Goal: Navigation & Orientation: Find specific page/section

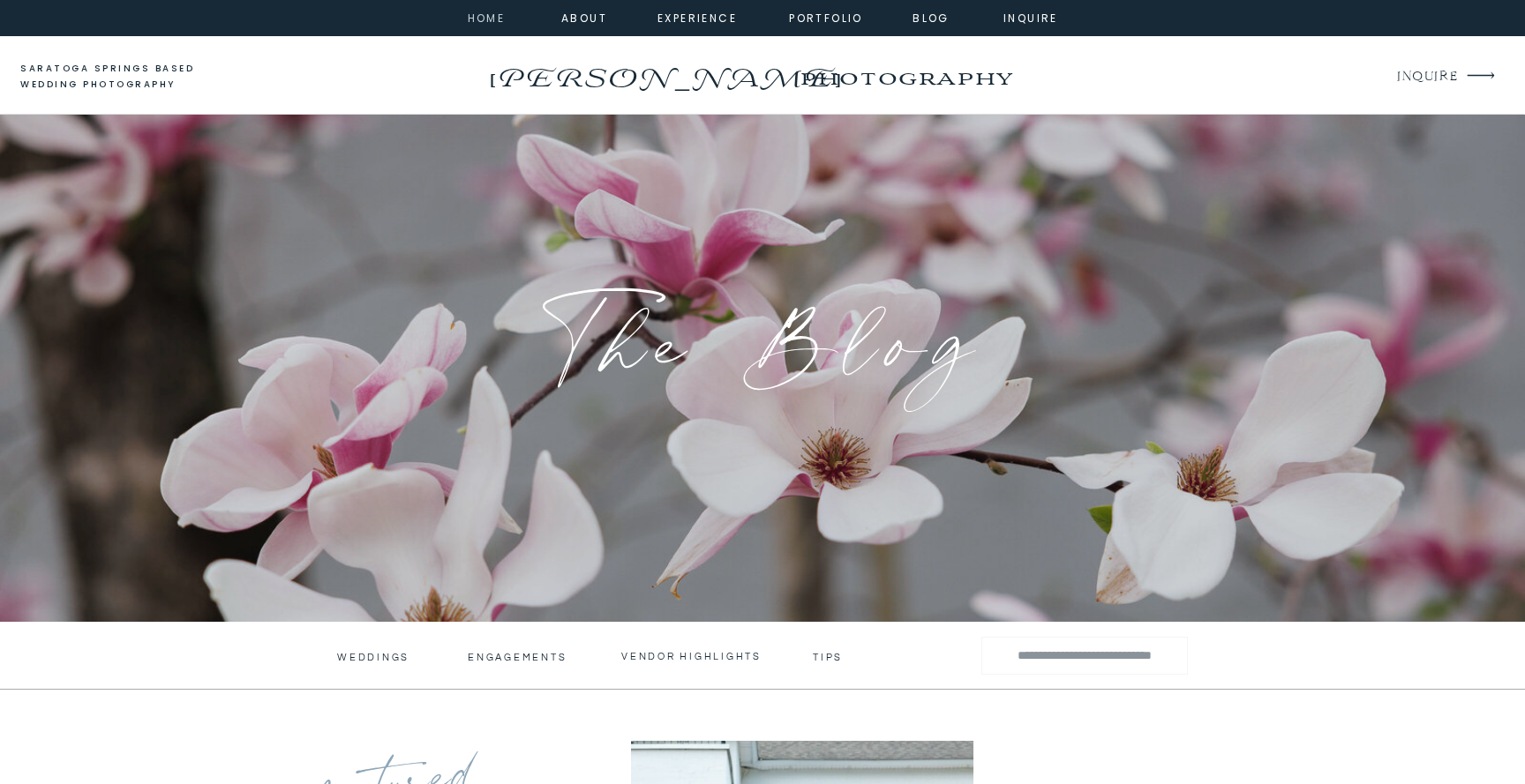
click at [491, 20] on nav "home" at bounding box center [486, 16] width 47 height 16
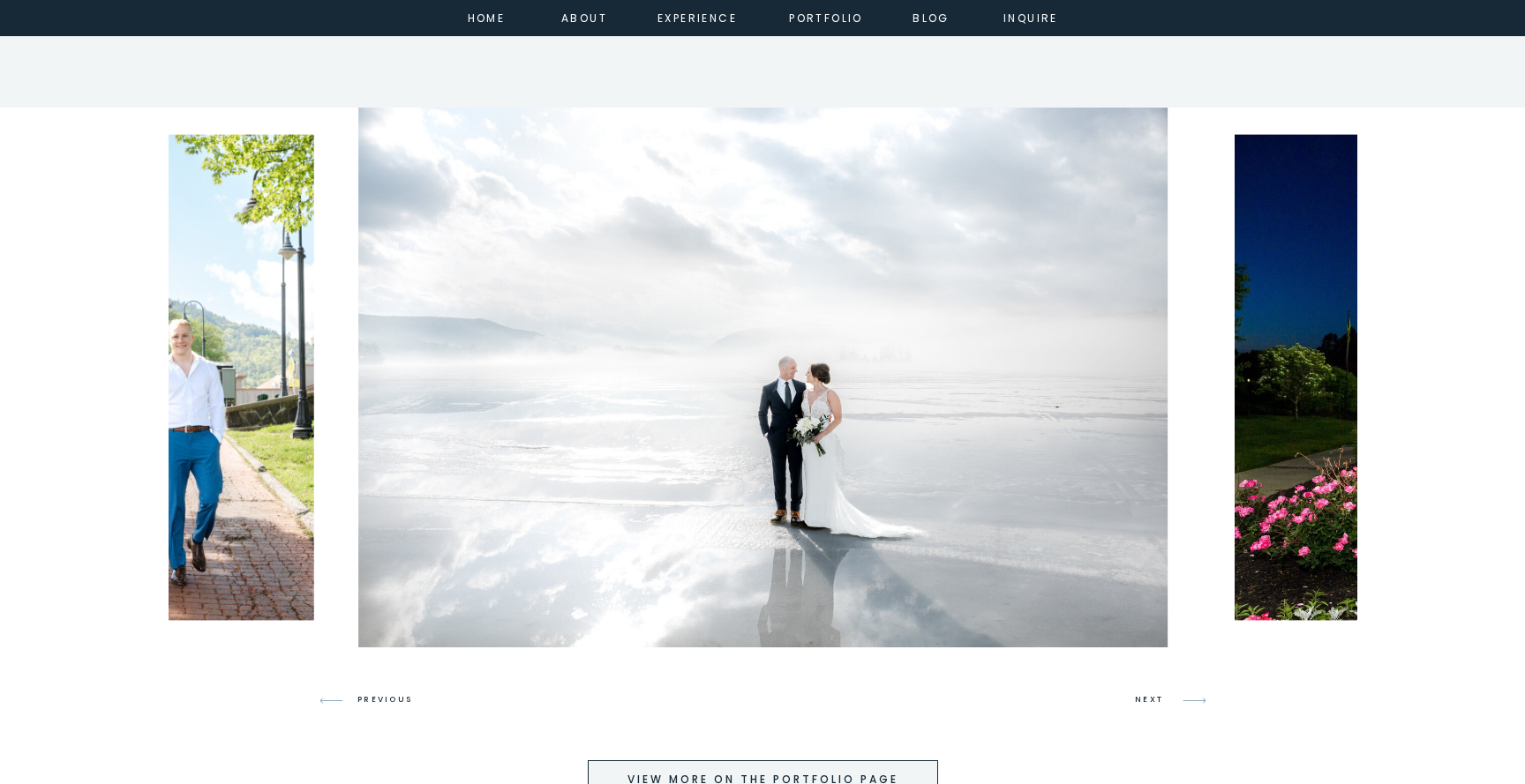
scroll to position [4378, 0]
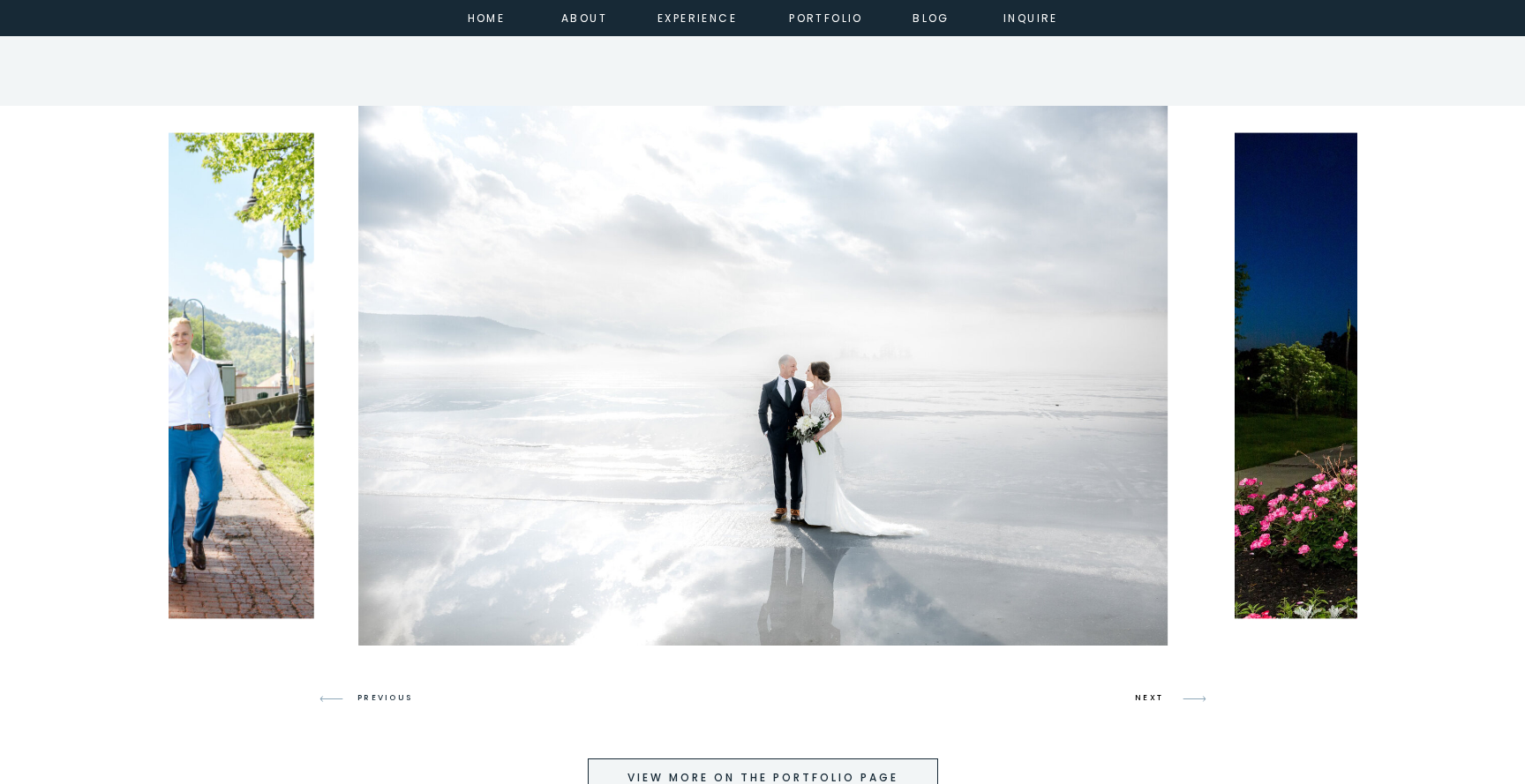
click at [1153, 698] on h3 "NEXT" at bounding box center [1151, 698] width 33 height 16
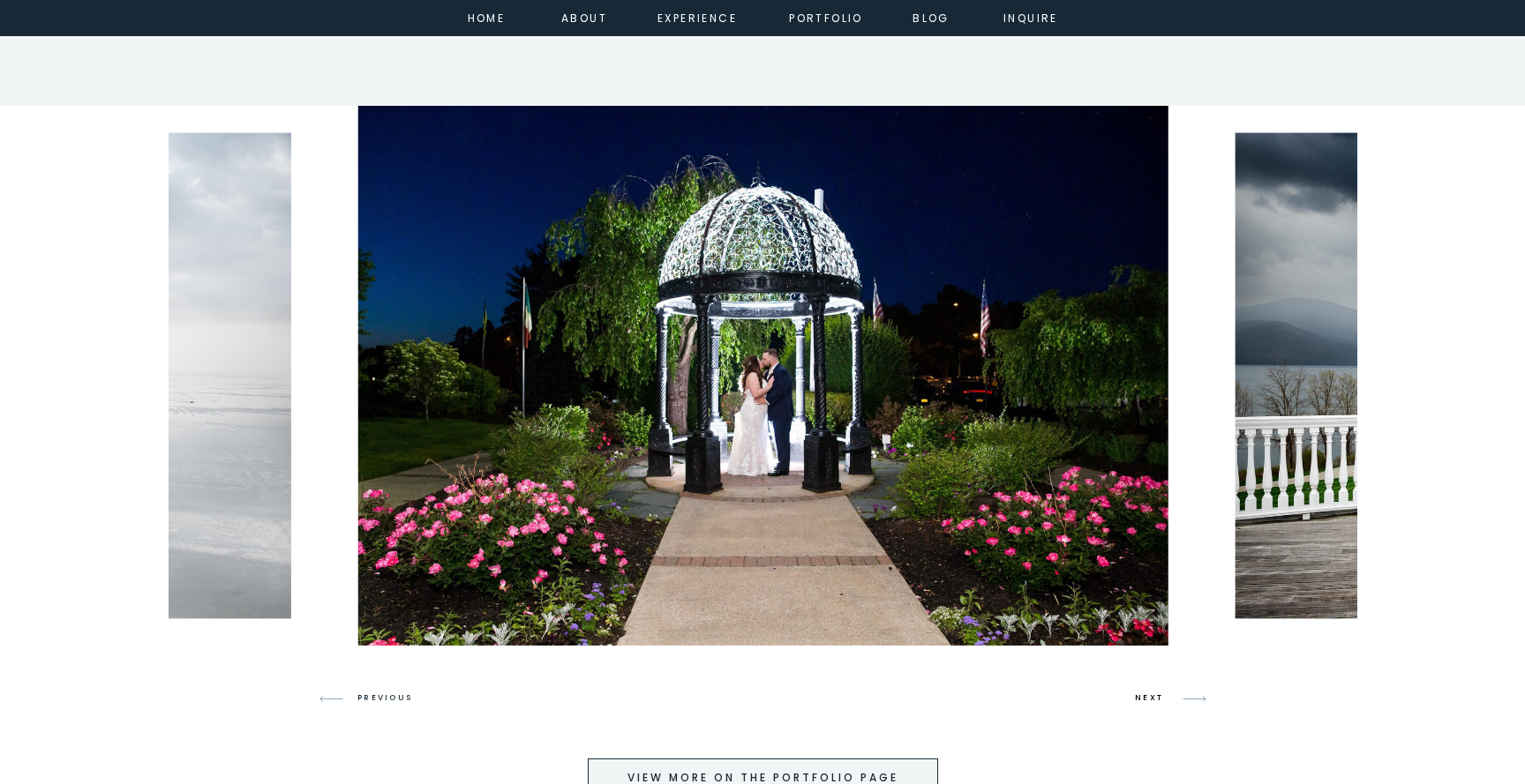
click at [1153, 698] on h3 "NEXT" at bounding box center [1151, 698] width 33 height 16
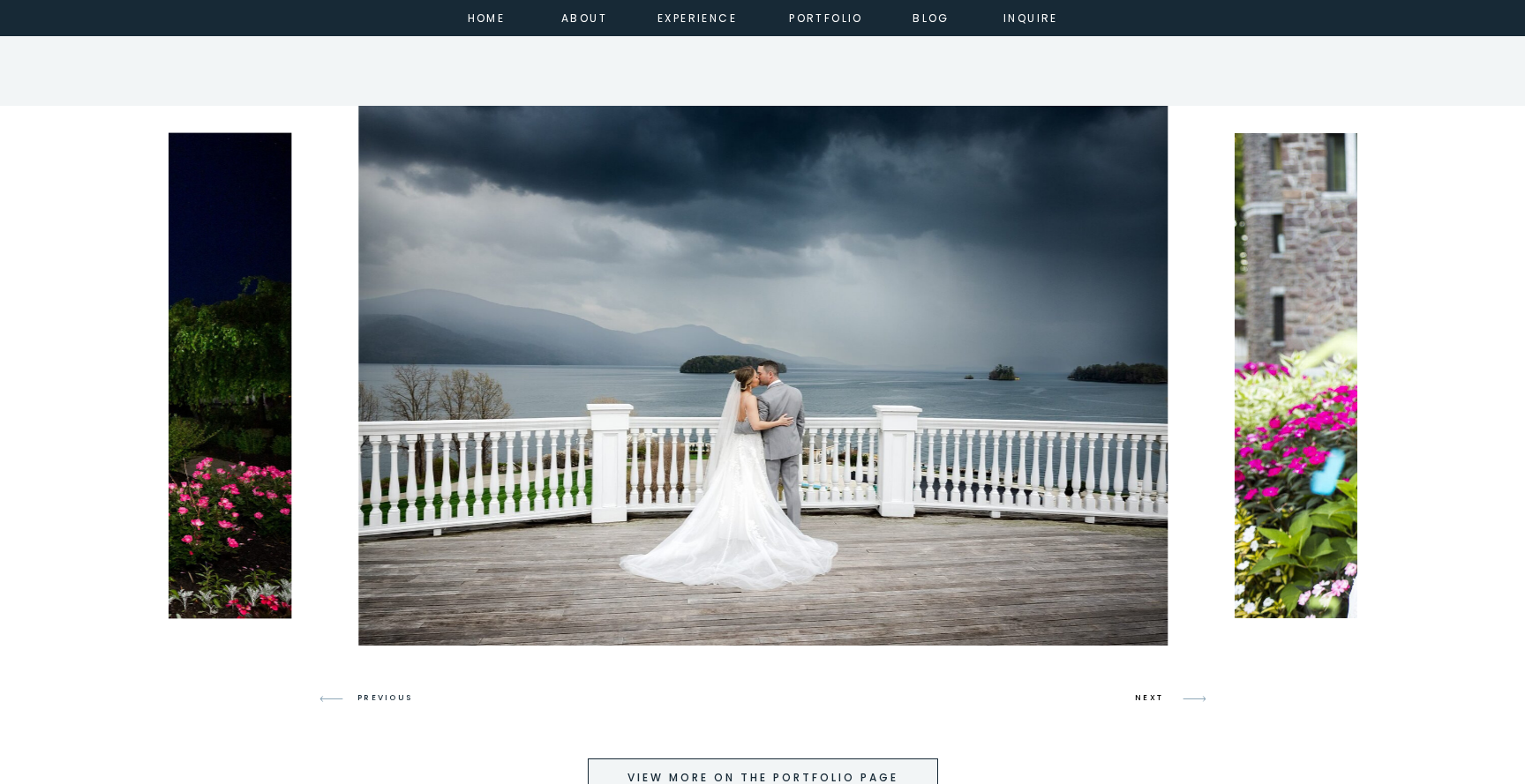
click at [1153, 698] on h3 "NEXT" at bounding box center [1151, 698] width 33 height 16
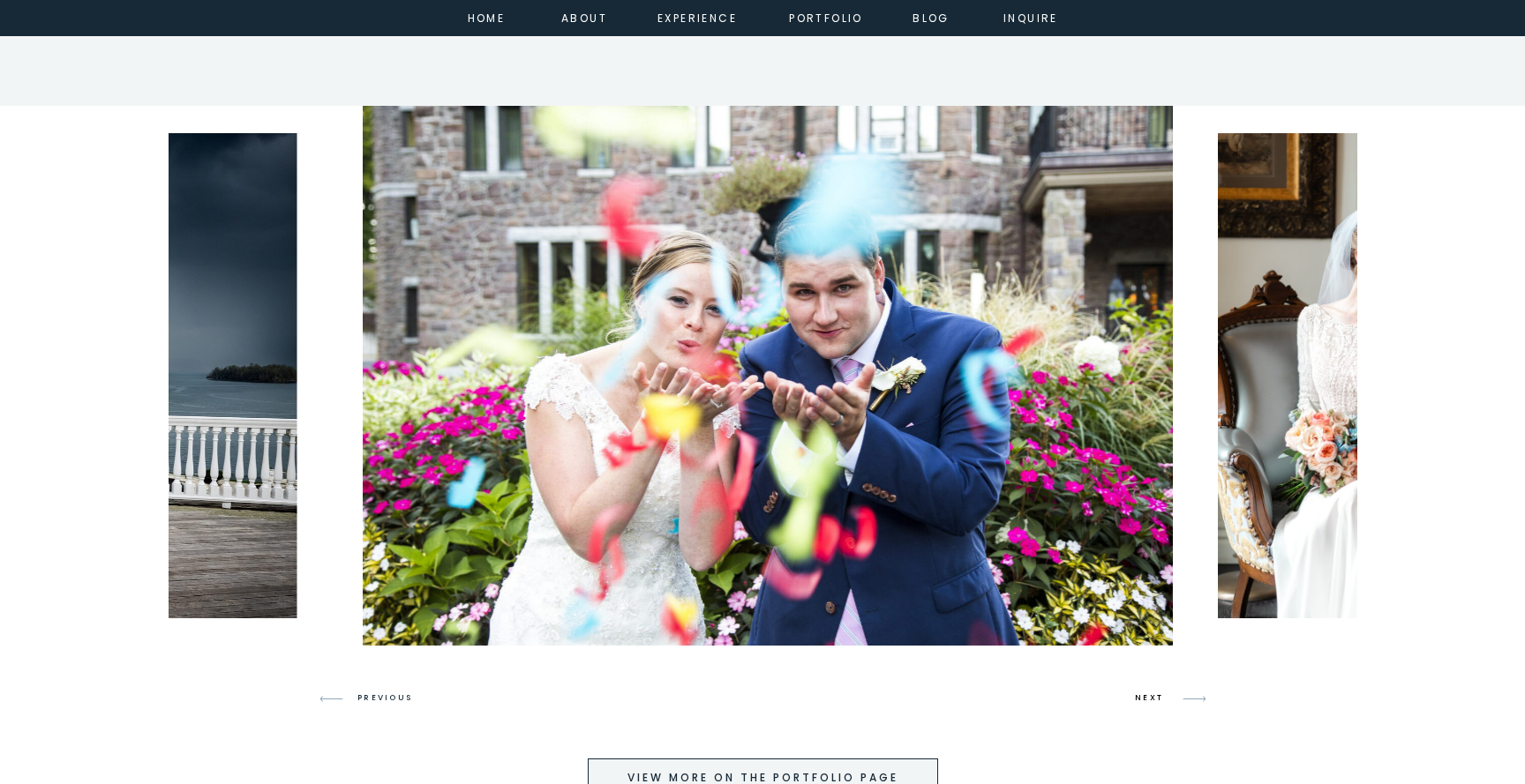
click at [1153, 698] on h3 "NEXT" at bounding box center [1151, 698] width 33 height 16
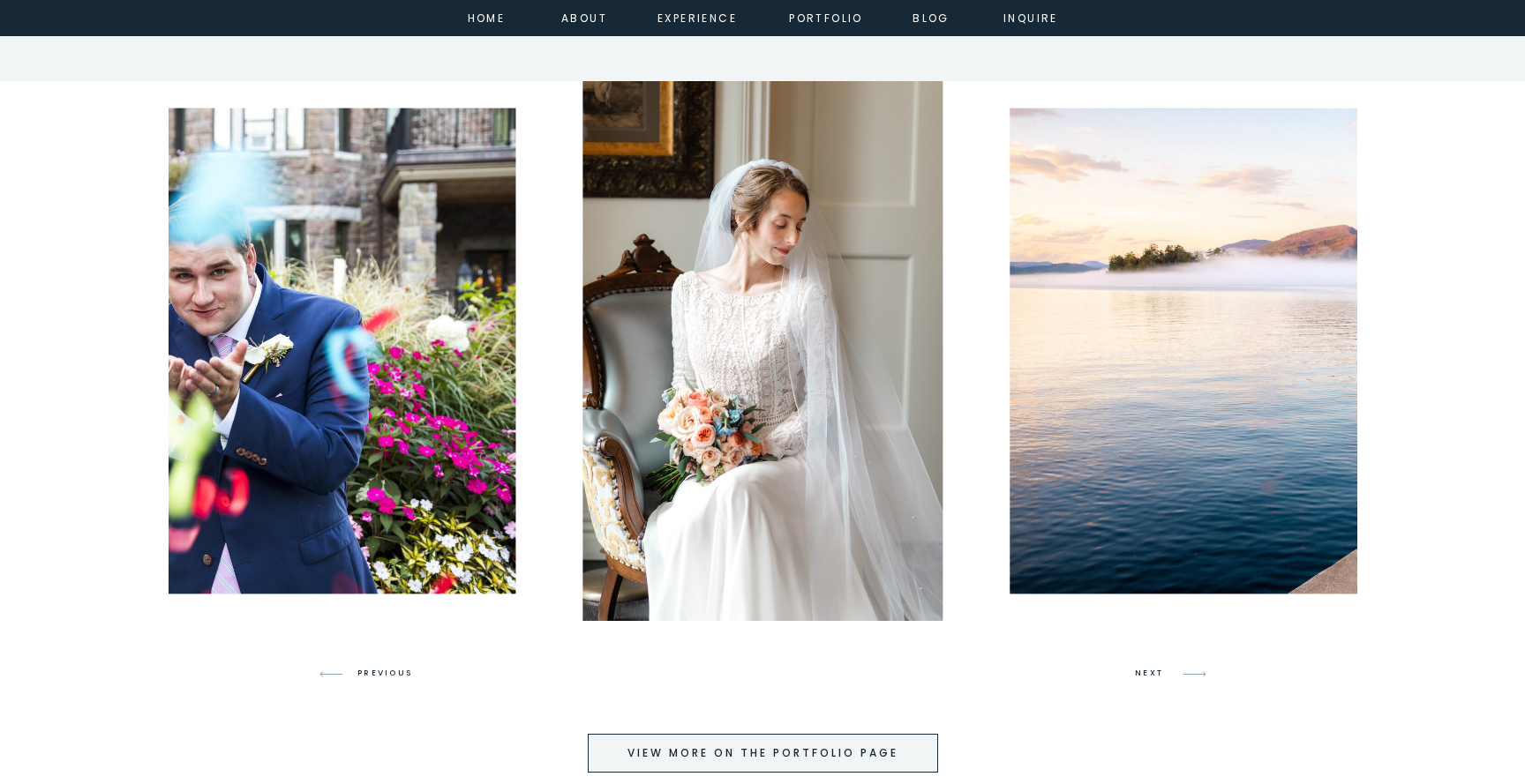
scroll to position [4405, 0]
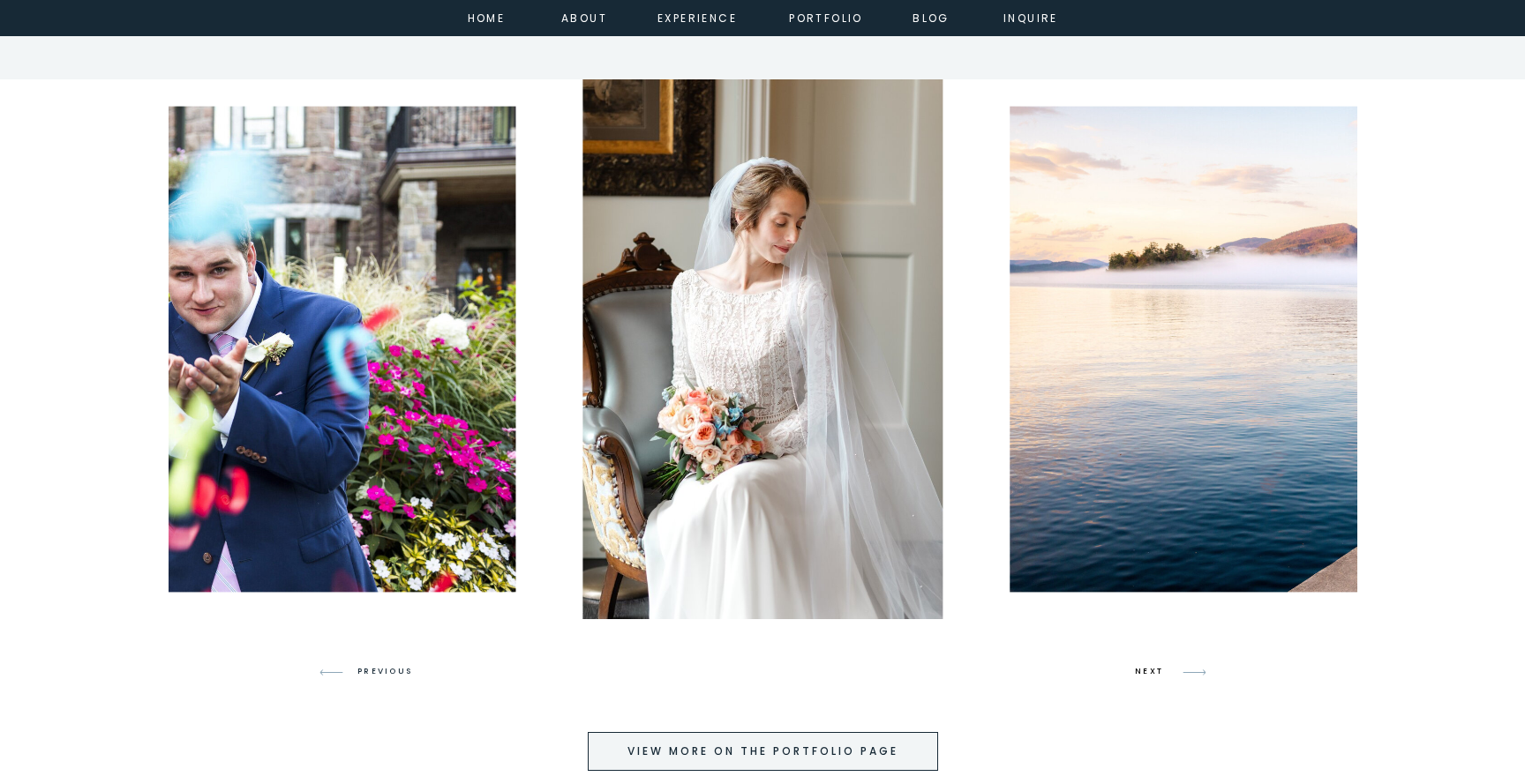
click at [1152, 670] on h3 "NEXT" at bounding box center [1151, 671] width 33 height 16
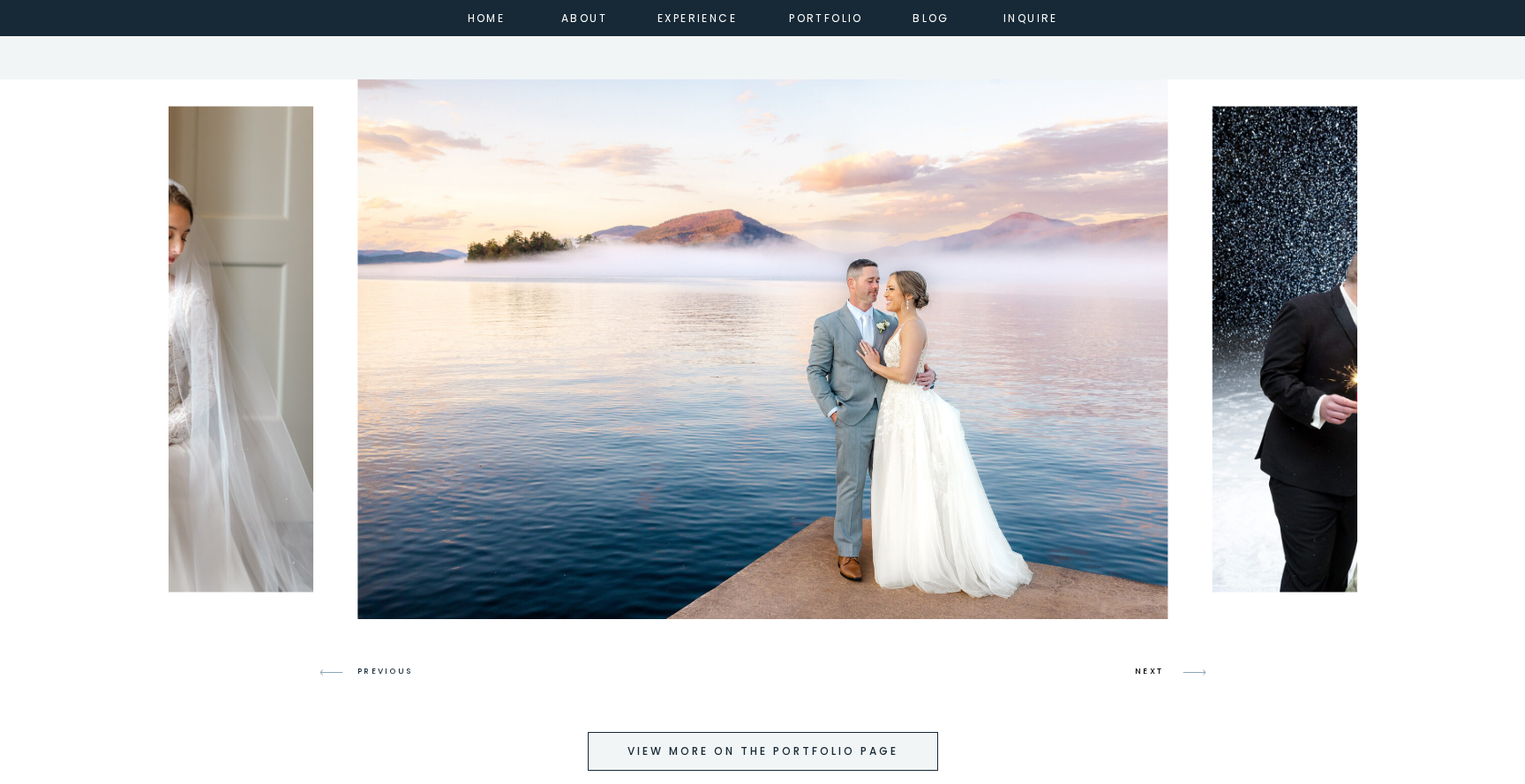
click at [1152, 670] on h3 "NEXT" at bounding box center [1151, 671] width 33 height 16
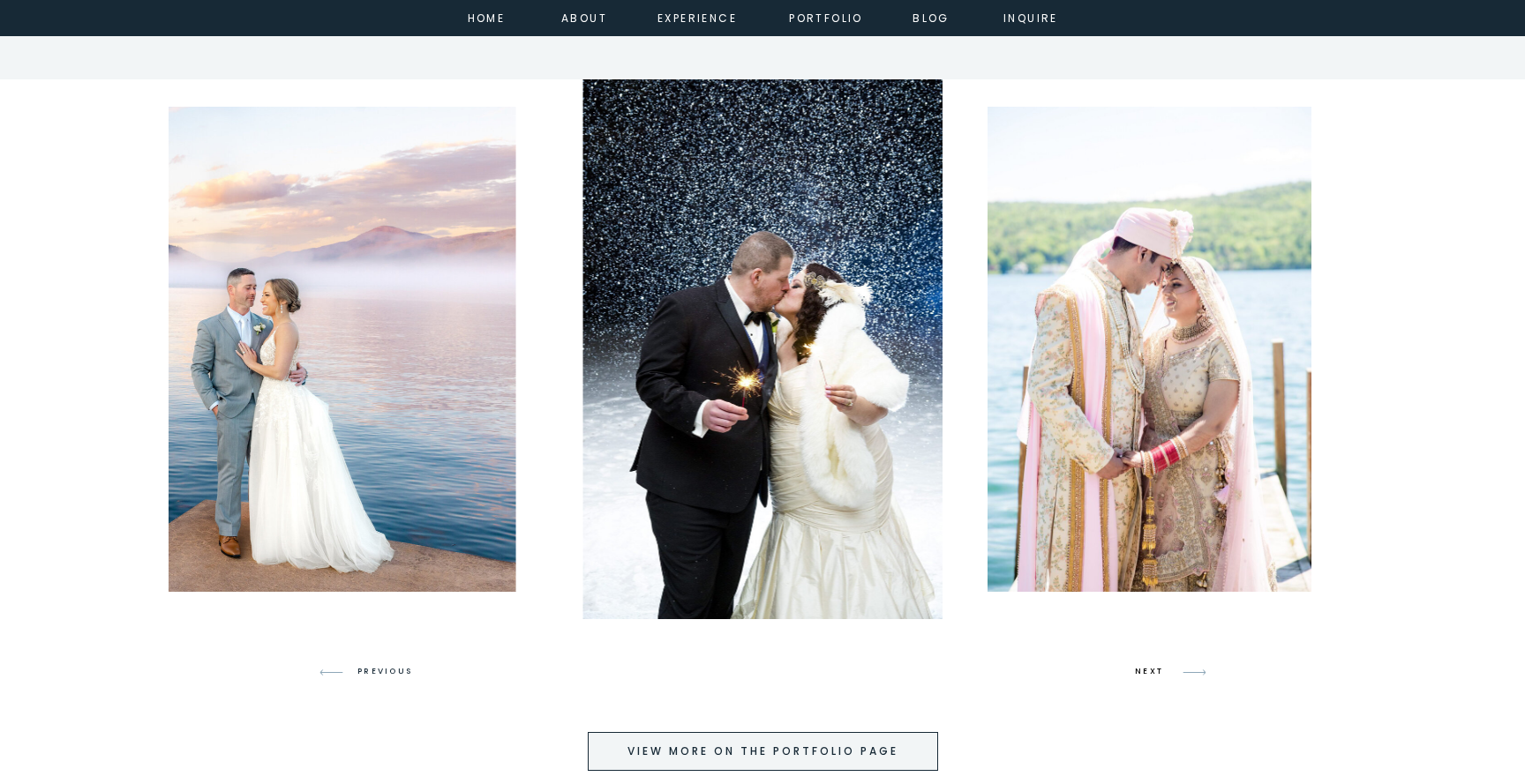
click at [1152, 670] on h3 "NEXT" at bounding box center [1151, 671] width 33 height 16
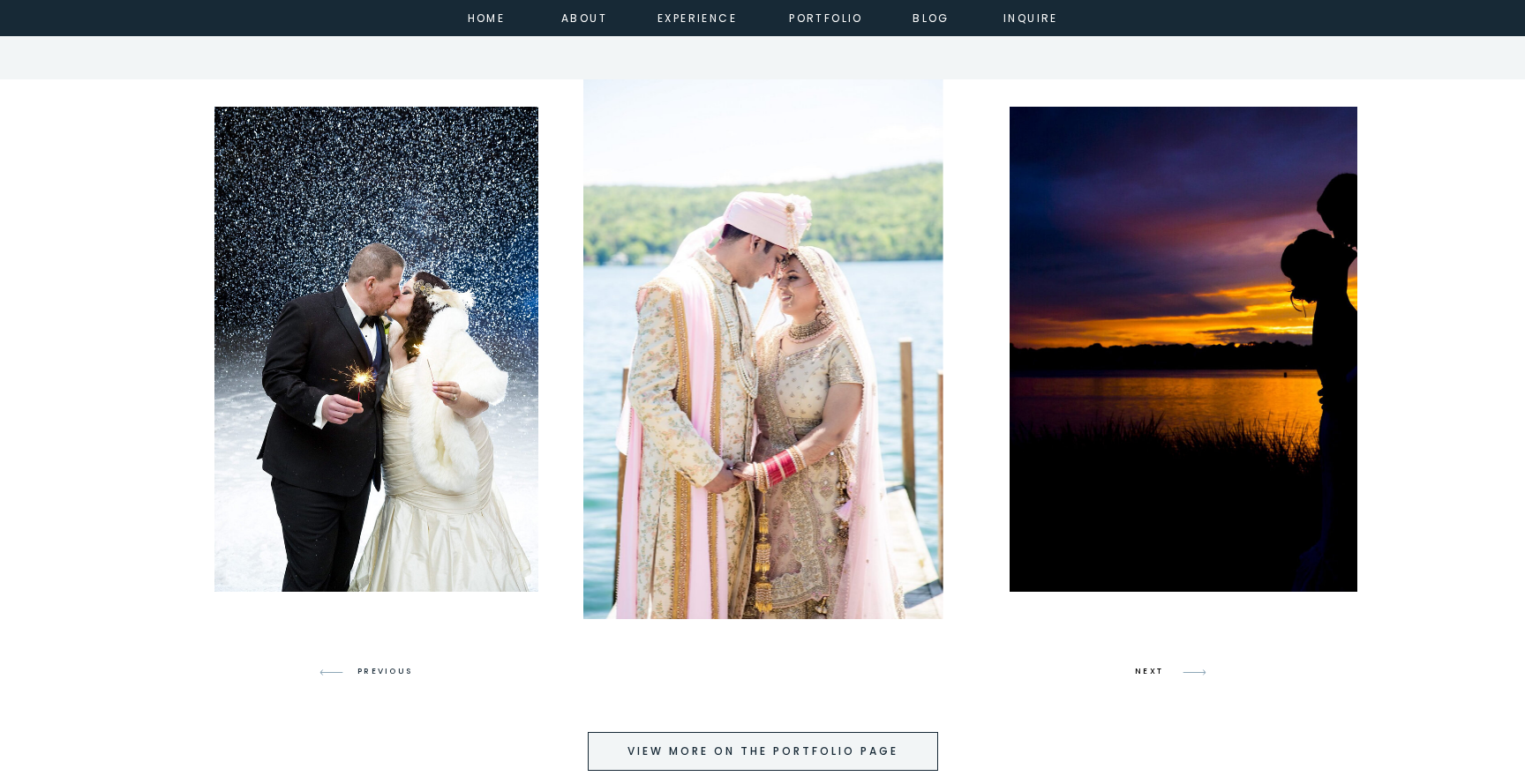
click at [1152, 670] on h3 "NEXT" at bounding box center [1151, 671] width 33 height 16
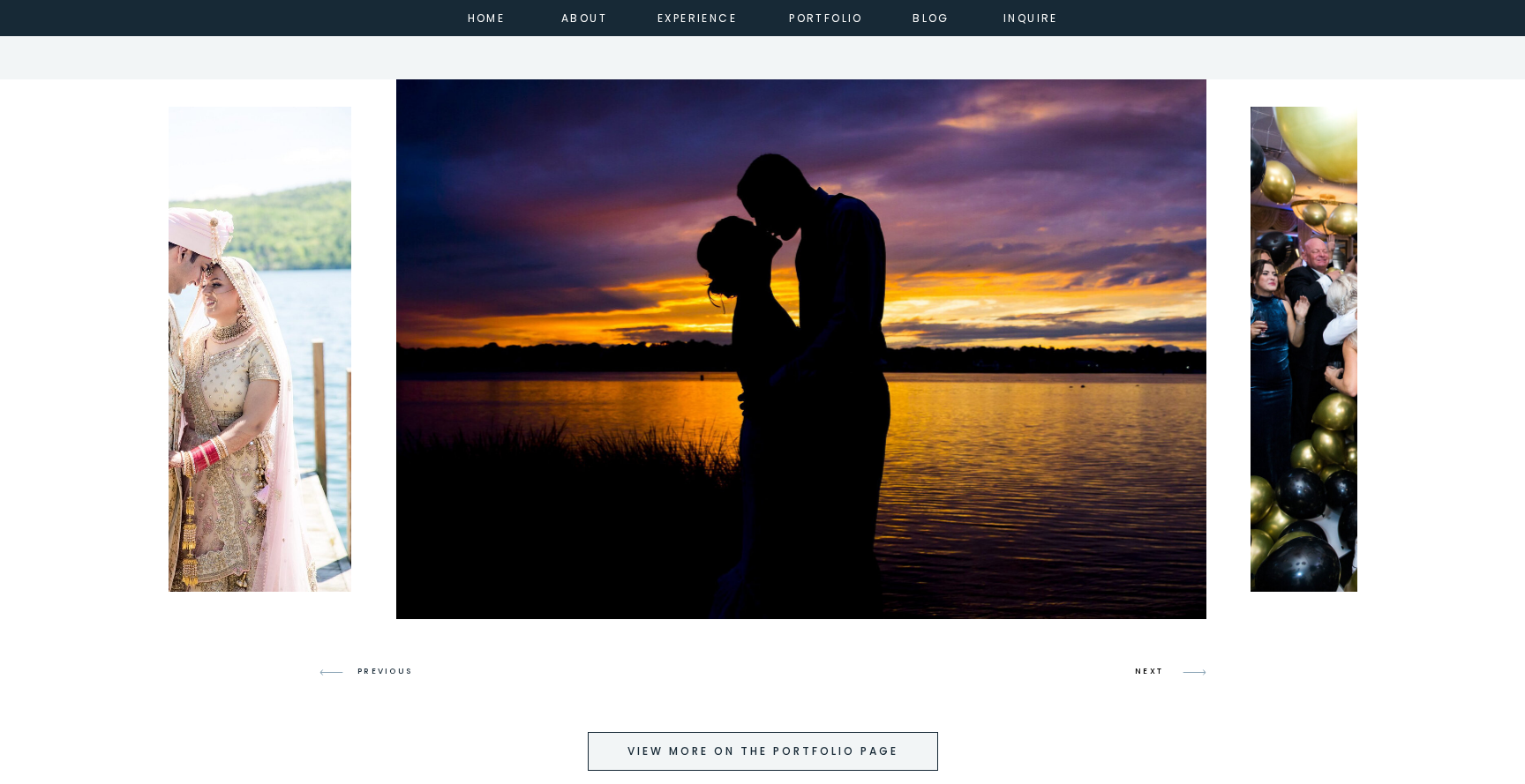
click at [1152, 670] on h3 "NEXT" at bounding box center [1151, 671] width 33 height 16
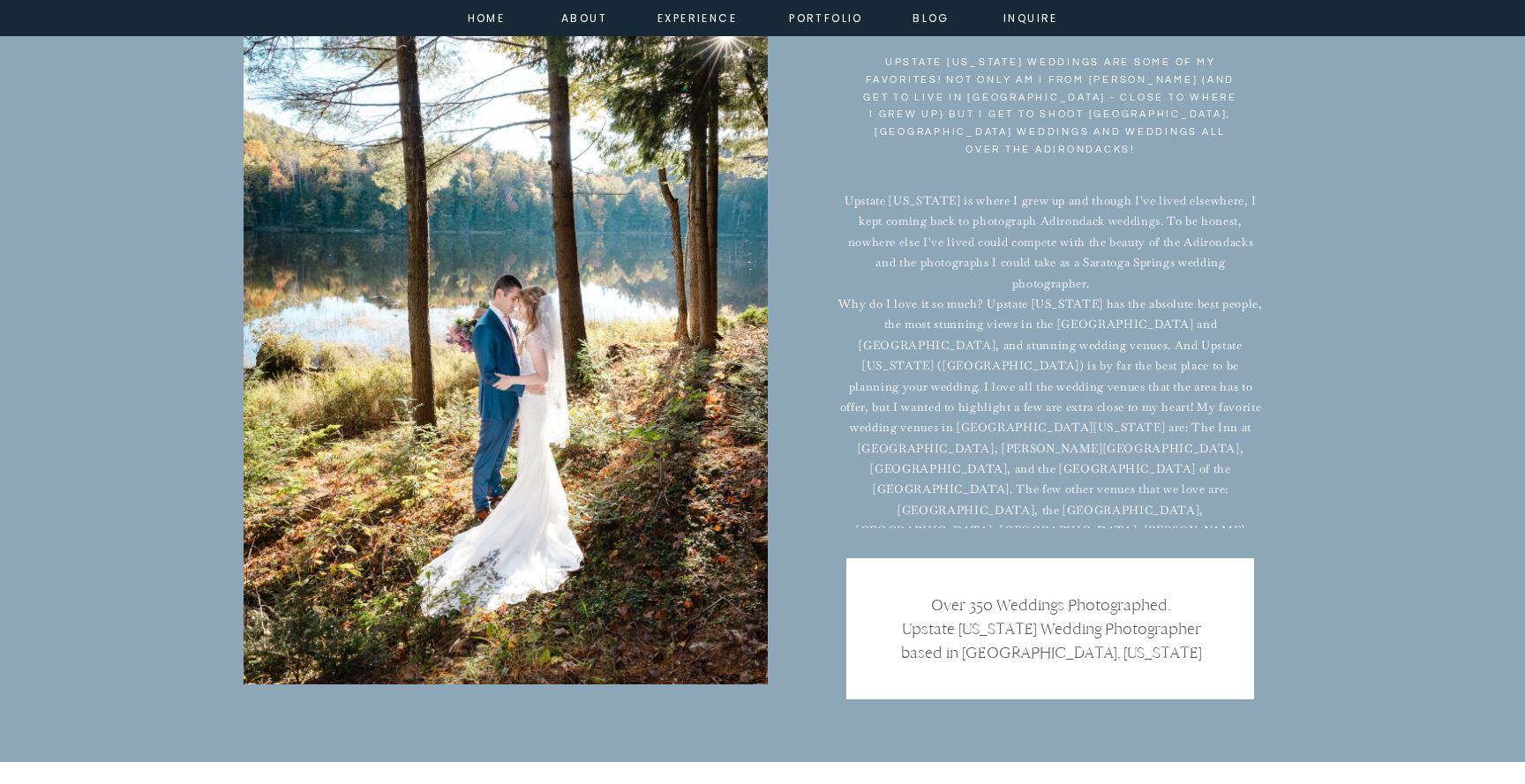
scroll to position [11054, 0]
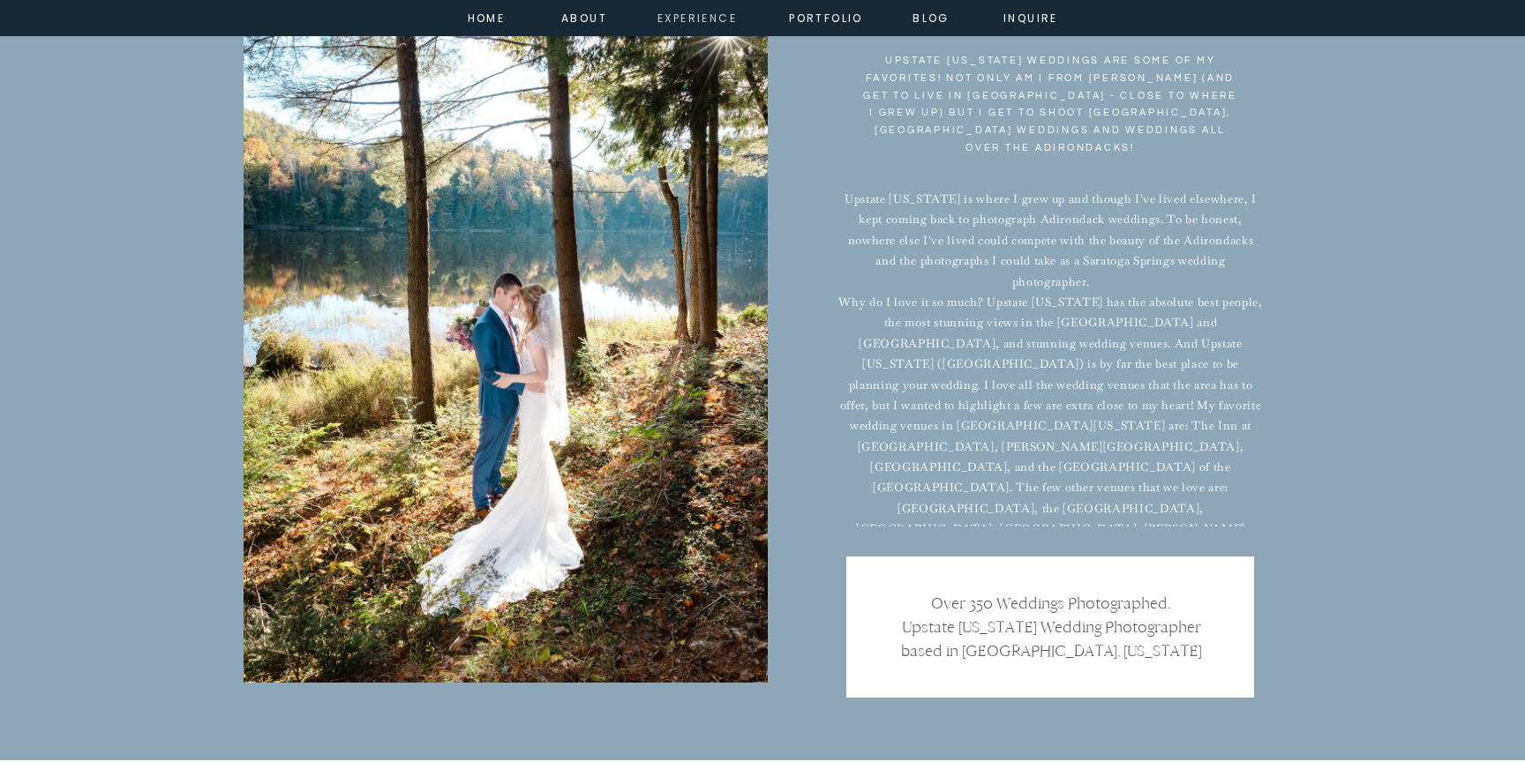
click at [681, 25] on nav "experience" at bounding box center [692, 16] width 71 height 16
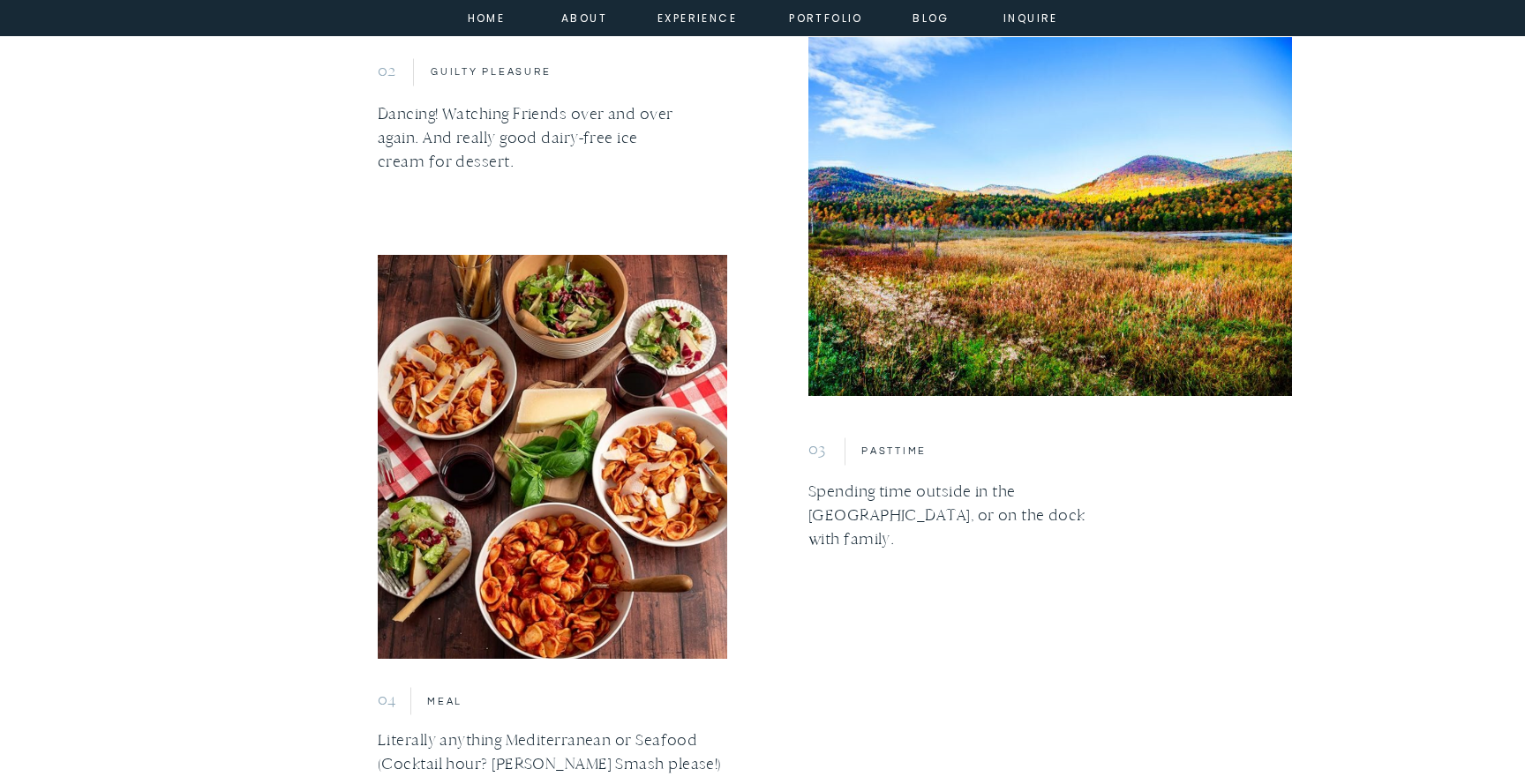
scroll to position [2143, 0]
click at [854, 23] on nav "portfolio" at bounding box center [826, 16] width 76 height 16
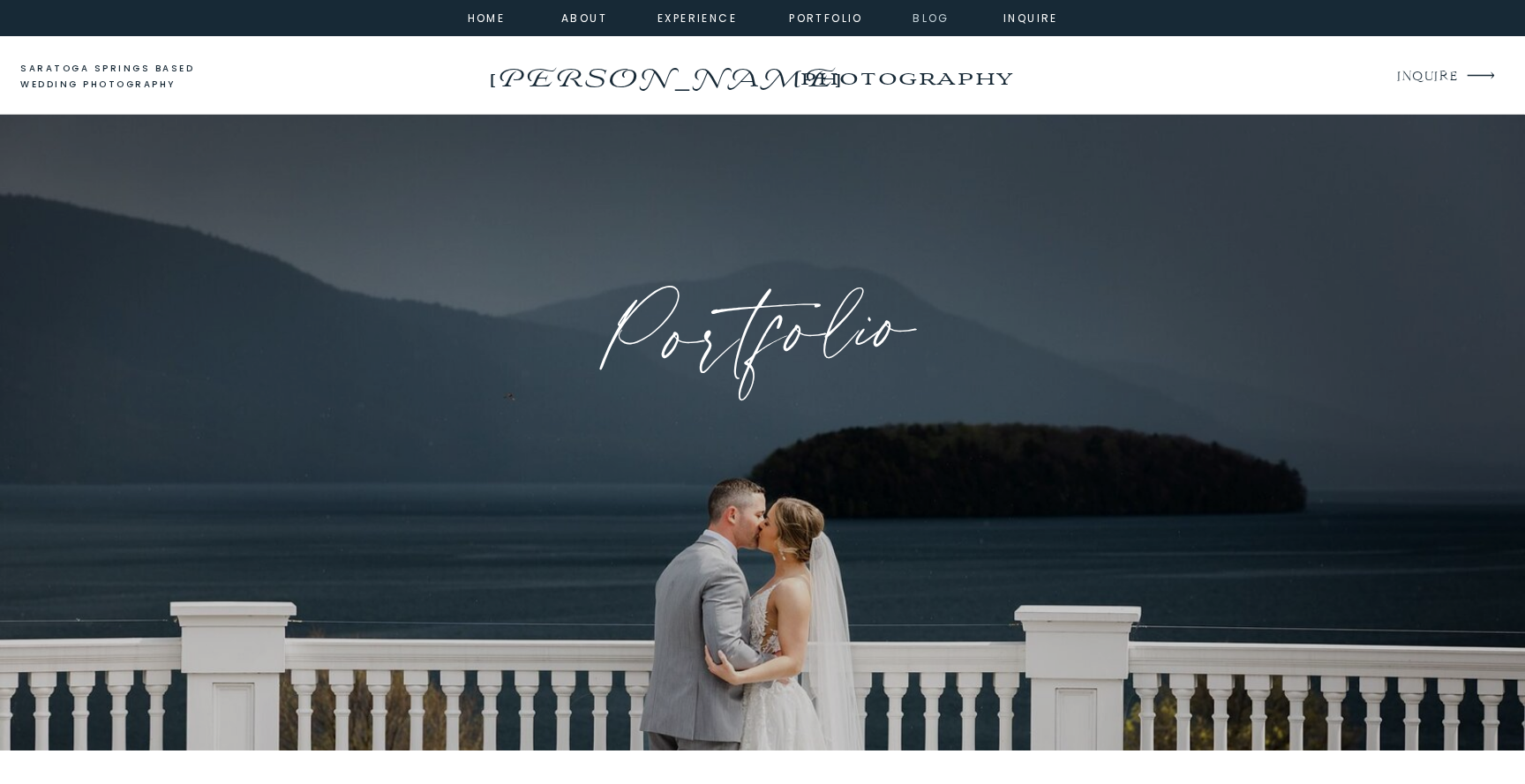
click at [925, 22] on nav "Blog" at bounding box center [930, 16] width 63 height 16
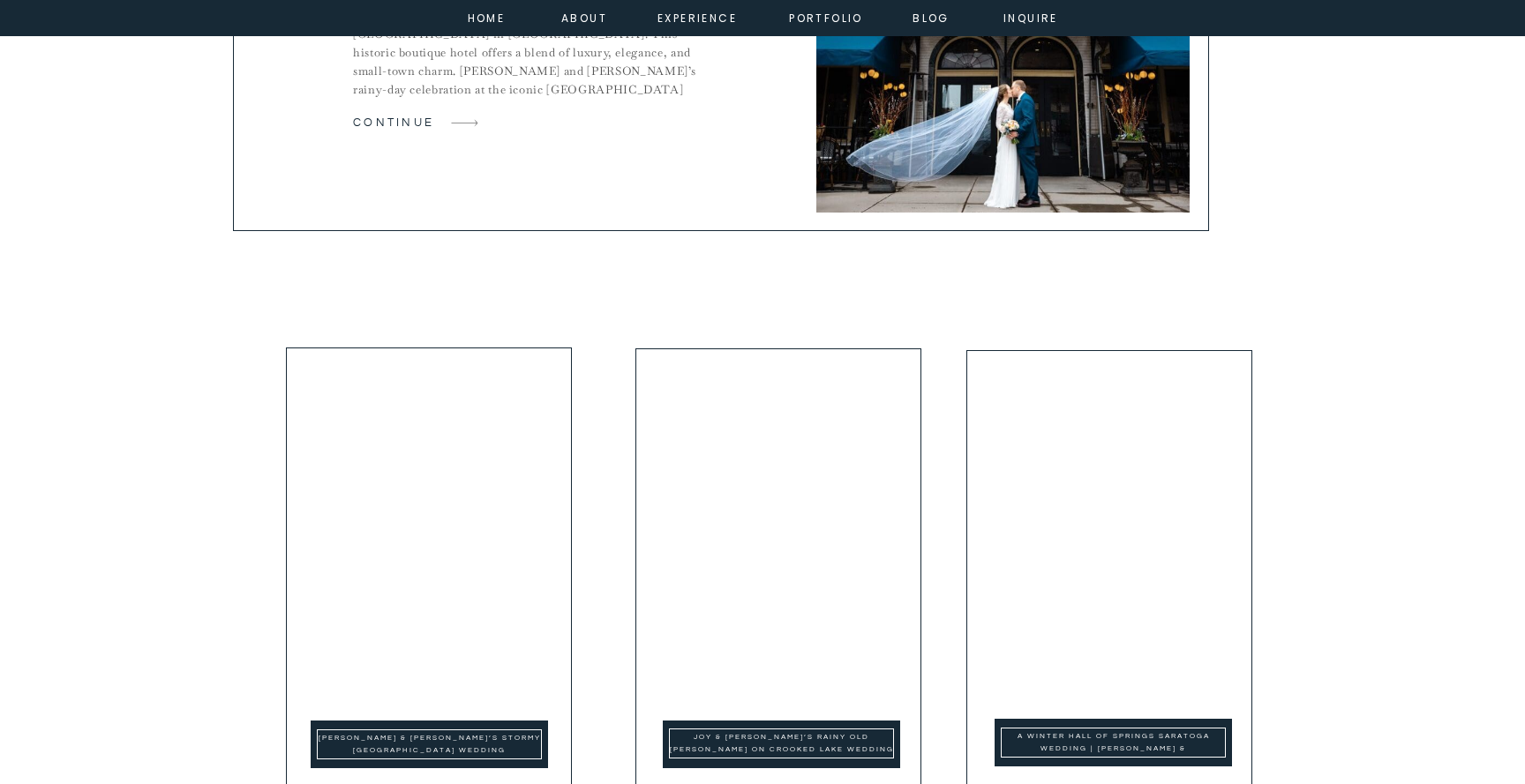
scroll to position [4824, 0]
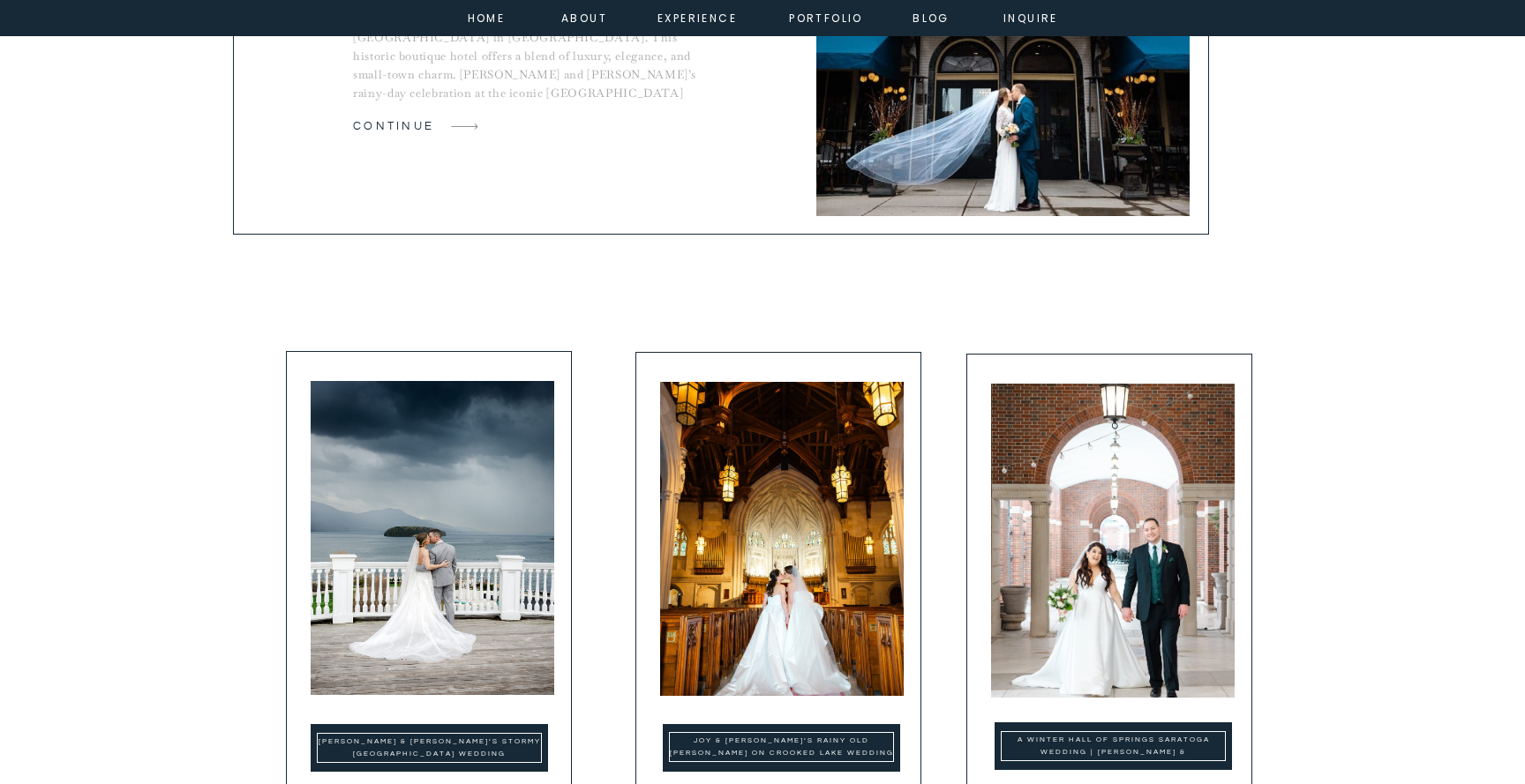
click at [496, 26] on p "A Romantic Wedding at the [GEOGRAPHIC_DATA] in [GEOGRAPHIC_DATA] If you’re drea…" at bounding box center [526, 47] width 345 height 147
